Goal: Book appointment/travel/reservation

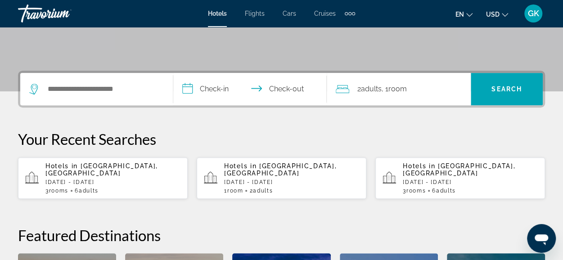
scroll to position [178, 0]
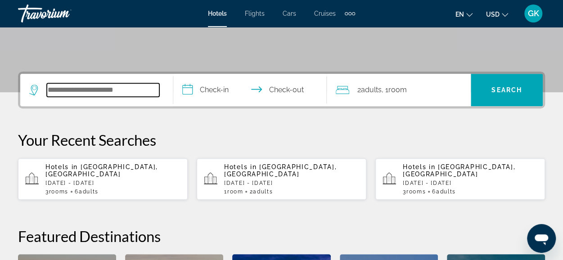
click at [77, 86] on input "Search hotel destination" at bounding box center [103, 90] width 113 height 14
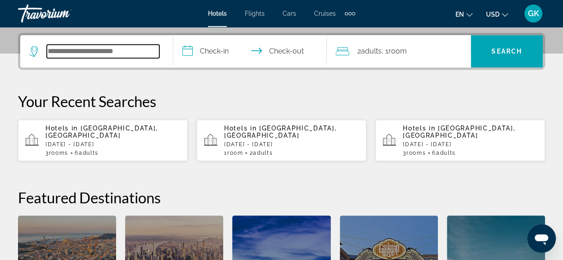
scroll to position [220, 0]
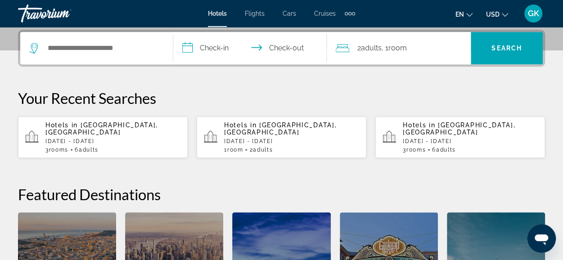
click at [284, 129] on div "Hotels in Turkestan, Kazakhstan Sat, 15 Nov - Sun, 16 Nov 1 Room rooms 2 Adult …" at bounding box center [291, 138] width 135 height 32
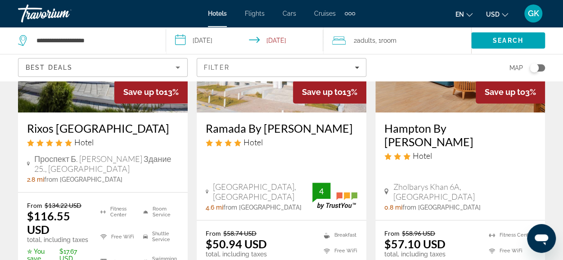
scroll to position [198, 0]
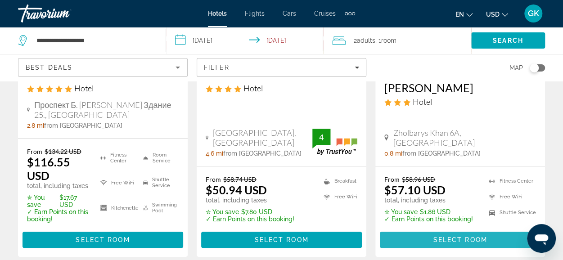
click at [485, 236] on span "Select Room" at bounding box center [460, 239] width 54 height 7
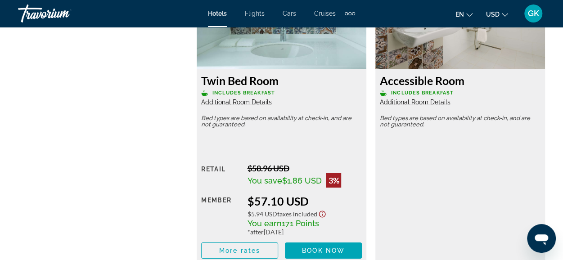
scroll to position [1499, 0]
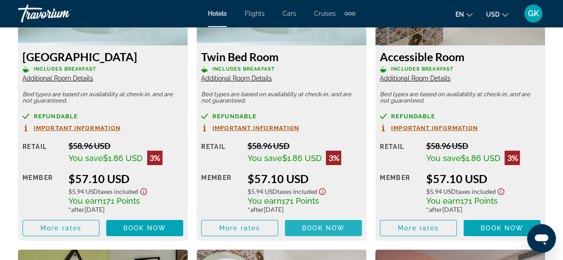
click at [315, 227] on span "Book now" at bounding box center [323, 228] width 43 height 7
